Goal: Check status: Check status

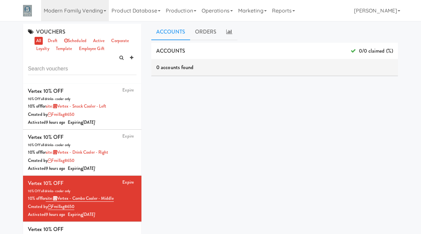
click at [76, 14] on link "Modern Family Vending" at bounding box center [75, 10] width 68 height 21
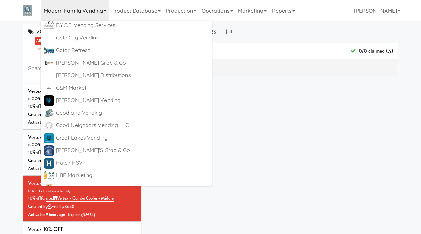
click at [95, 14] on link "Modern Family Vending" at bounding box center [75, 10] width 68 height 21
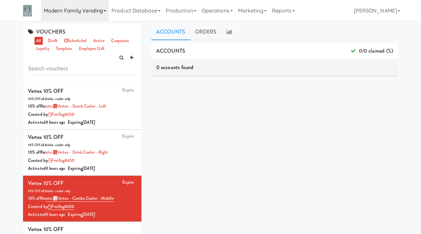
click at [95, 14] on link "Modern Family Vending" at bounding box center [75, 10] width 68 height 21
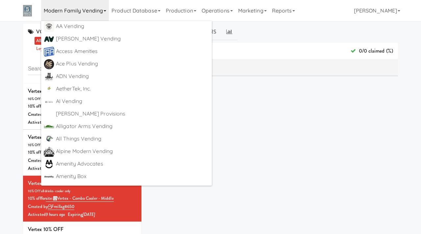
scroll to position [0, 0]
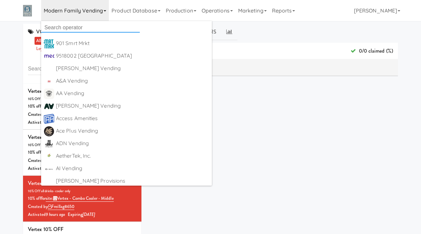
click at [79, 29] on input "text" at bounding box center [90, 28] width 99 height 10
type input "michigan"
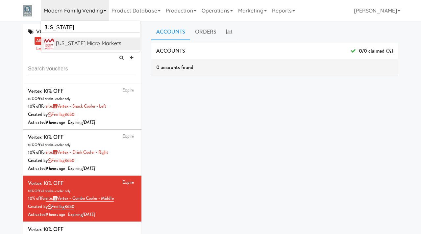
click at [97, 38] on link "Michigan Micro Markets https://classic.micromart.com/vouchers/32728?operator_id…" at bounding box center [90, 44] width 99 height 13
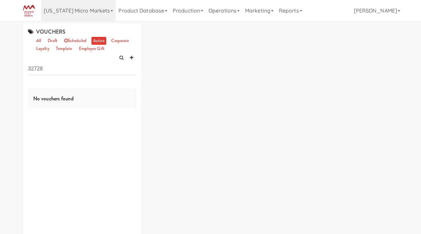
drag, startPoint x: 57, startPoint y: 67, endPoint x: 29, endPoint y: 67, distance: 28.0
click at [29, 67] on input "32728" at bounding box center [82, 69] width 109 height 12
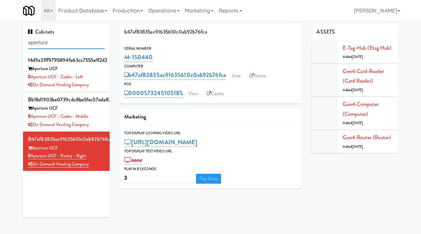
click at [93, 48] on input "aperture" at bounding box center [66, 43] width 77 height 12
type input "park on"
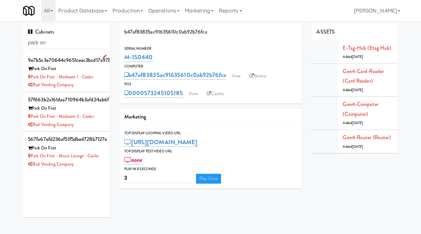
click at [105, 66] on li "9e7b5c3e70644c9651ceac3bcd17a97b Park On First Park on First - Mailroom 1 - Coo…" at bounding box center [66, 73] width 87 height 40
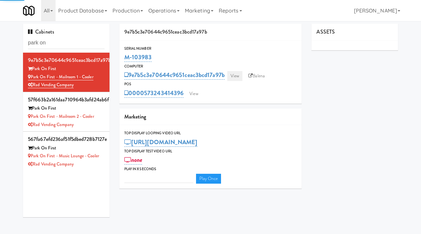
type input "3"
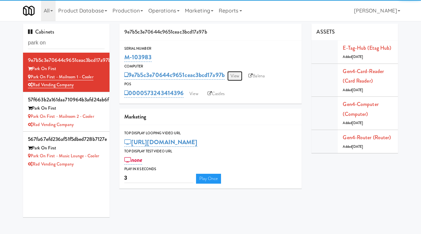
click at [236, 78] on link "View" at bounding box center [235, 76] width 15 height 10
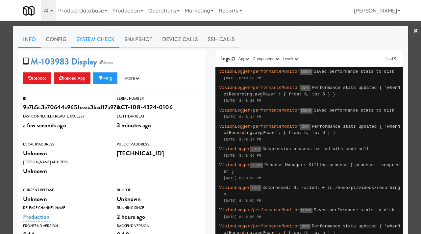
click at [101, 41] on link "System Check" at bounding box center [95, 39] width 48 height 16
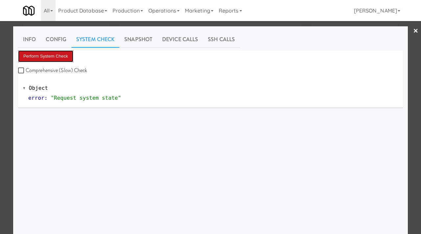
click at [66, 53] on button "Perform System Check" at bounding box center [45, 56] width 55 height 12
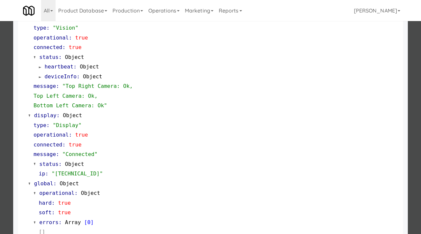
scroll to position [277, 0]
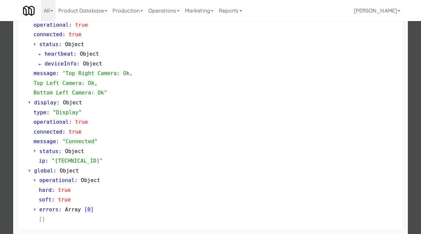
click at [0, 140] on div at bounding box center [210, 117] width 421 height 234
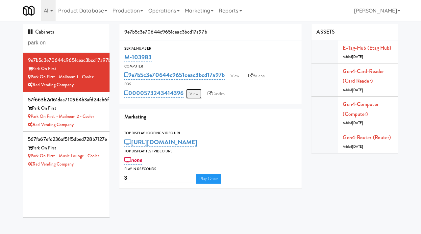
click at [192, 97] on link "View" at bounding box center [193, 94] width 15 height 10
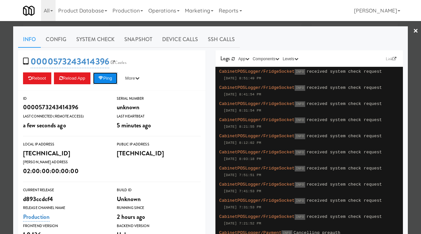
click at [106, 79] on button "Ping" at bounding box center [105, 78] width 24 height 12
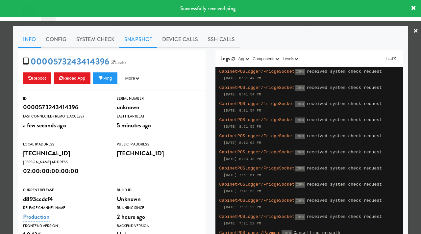
click at [132, 44] on link "Snapshot" at bounding box center [139, 39] width 38 height 16
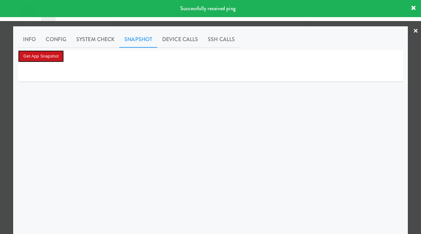
click at [58, 54] on button "Get App Snapshot" at bounding box center [41, 56] width 46 height 12
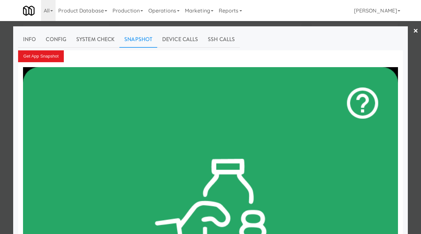
click at [0, 99] on div at bounding box center [210, 117] width 421 height 234
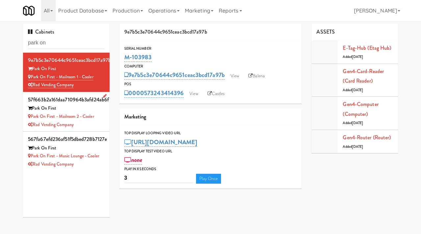
click at [107, 121] on li "57f663b2a161daa710964b3afd24ab6f Park On First Park on First - Mailroom 2 - Coo…" at bounding box center [66, 112] width 87 height 40
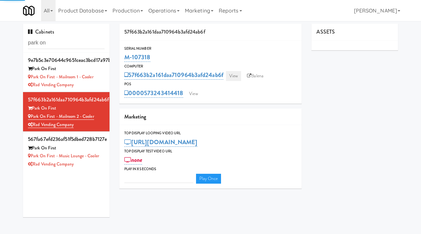
type input "3"
click at [233, 74] on link "View" at bounding box center [233, 76] width 15 height 10
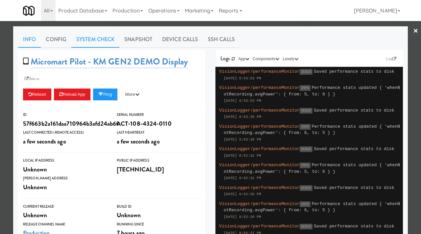
click at [102, 35] on link "System Check" at bounding box center [95, 39] width 48 height 16
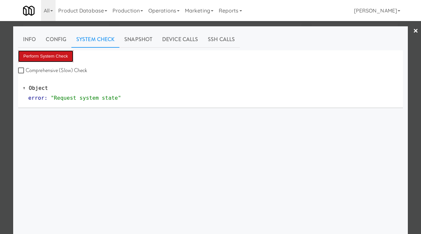
click at [61, 55] on button "Perform System Check" at bounding box center [45, 56] width 55 height 12
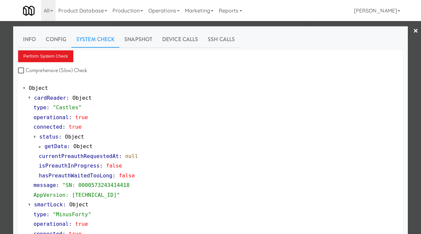
click at [0, 101] on div at bounding box center [210, 117] width 421 height 234
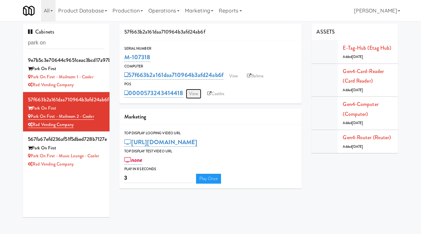
click at [190, 93] on link "View" at bounding box center [193, 94] width 15 height 10
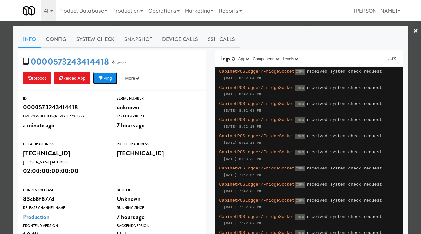
click at [111, 81] on button "Ping" at bounding box center [105, 78] width 24 height 12
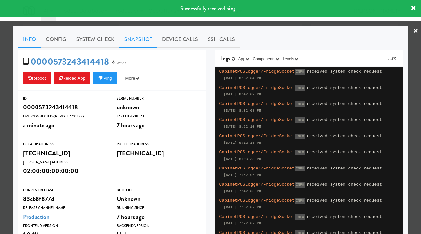
click at [143, 34] on link "Snapshot" at bounding box center [139, 39] width 38 height 16
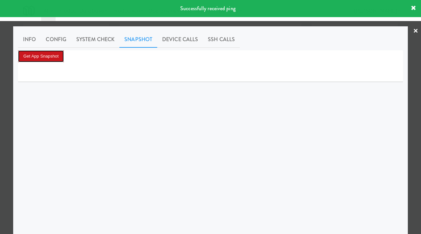
click at [40, 53] on button "Get App Snapshot" at bounding box center [41, 56] width 46 height 12
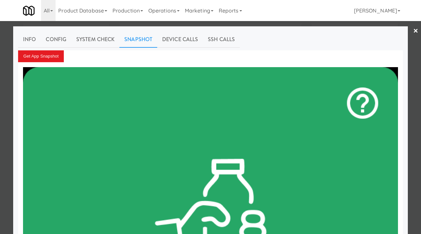
click at [0, 94] on div at bounding box center [210, 117] width 421 height 234
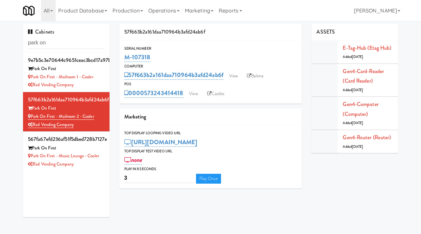
click at [92, 173] on div "9e7b5c3e70644c9651ceac3bcd17a97b Park On First Park on First - Mailroom 1 - Coo…" at bounding box center [66, 135] width 87 height 165
click at [96, 167] on div "Rad Vending Company" at bounding box center [66, 164] width 77 height 8
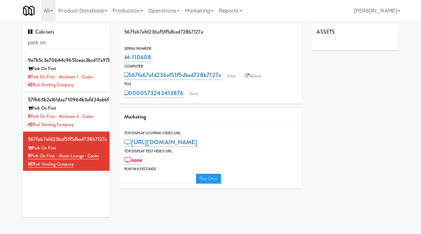
type input "3"
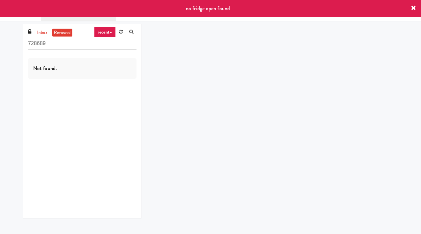
click at [416, 6] on icon at bounding box center [413, 8] width 5 height 5
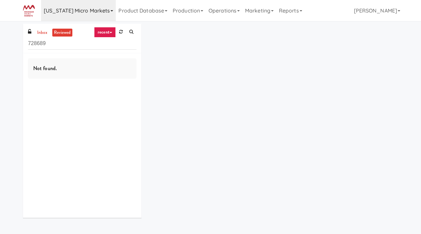
click at [98, 15] on link "[US_STATE] Micro Markets" at bounding box center [78, 10] width 75 height 21
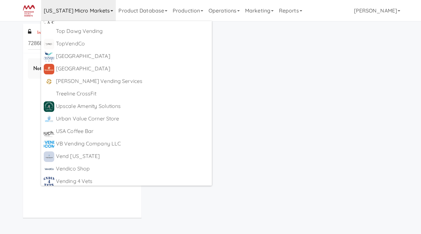
scroll to position [3457, 0]
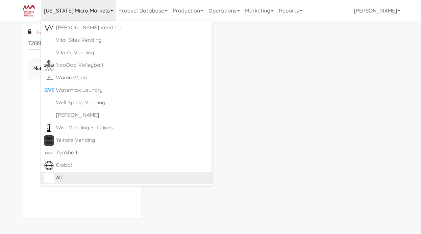
click at [59, 177] on div "All" at bounding box center [132, 178] width 153 height 10
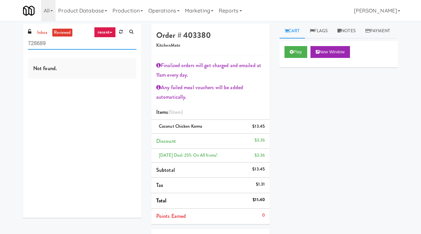
drag, startPoint x: 55, startPoint y: 42, endPoint x: 26, endPoint y: 43, distance: 29.0
click at [26, 43] on div "inbox reviewed recent all unclear take inventory issue suspicious failed recent…" at bounding box center [82, 39] width 119 height 30
paste input "77679"
type input "776799"
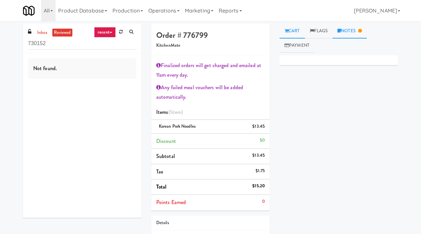
click at [352, 29] on link "Notes" at bounding box center [350, 31] width 34 height 15
